Goal: Book appointment/travel/reservation

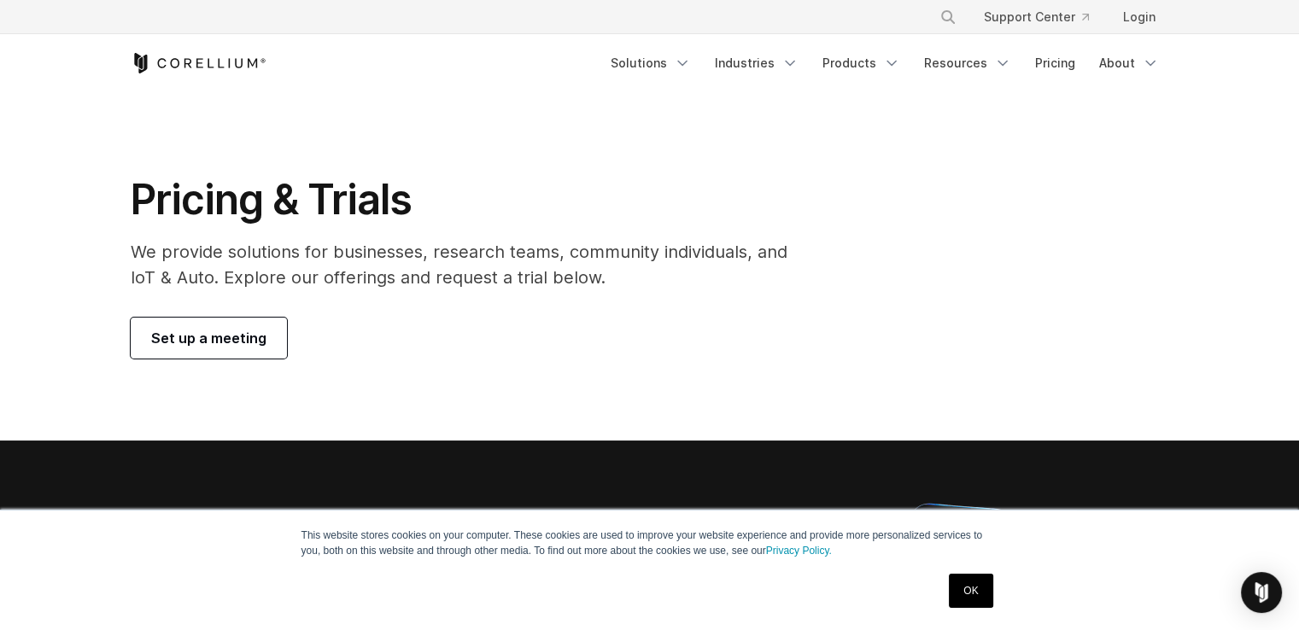
click at [225, 336] on span "Set up a meeting" at bounding box center [208, 338] width 115 height 20
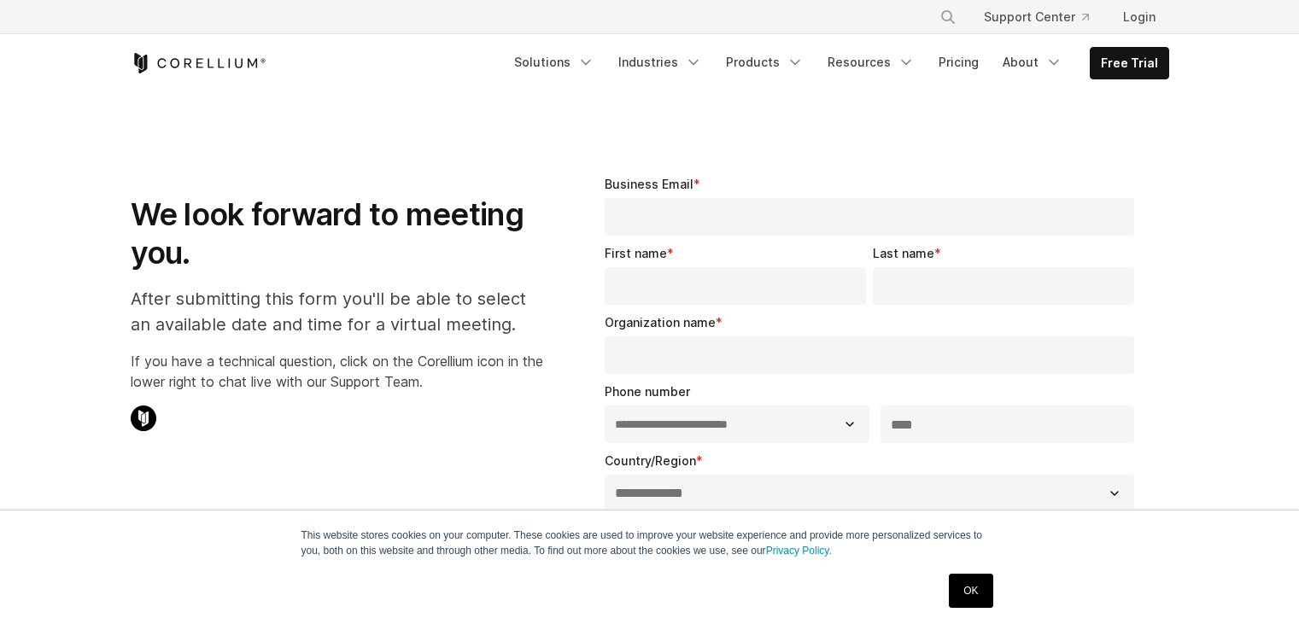
select select "**"
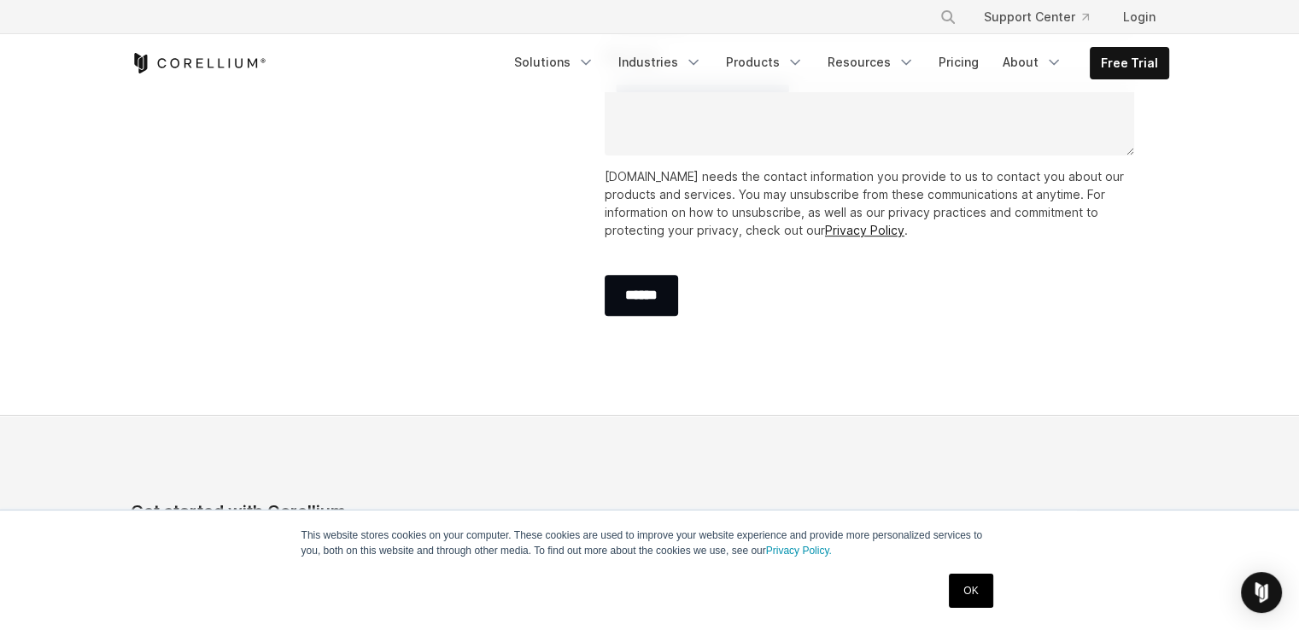
scroll to position [683, 0]
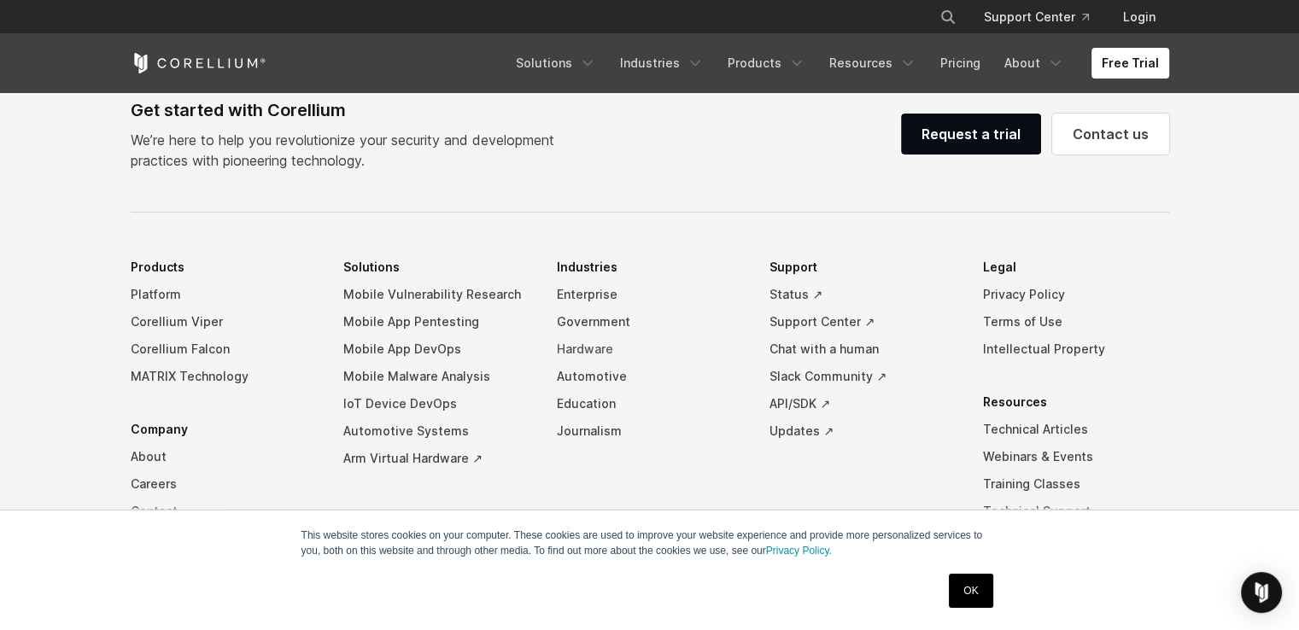
scroll to position [4030, 0]
